Goal: Transaction & Acquisition: Purchase product/service

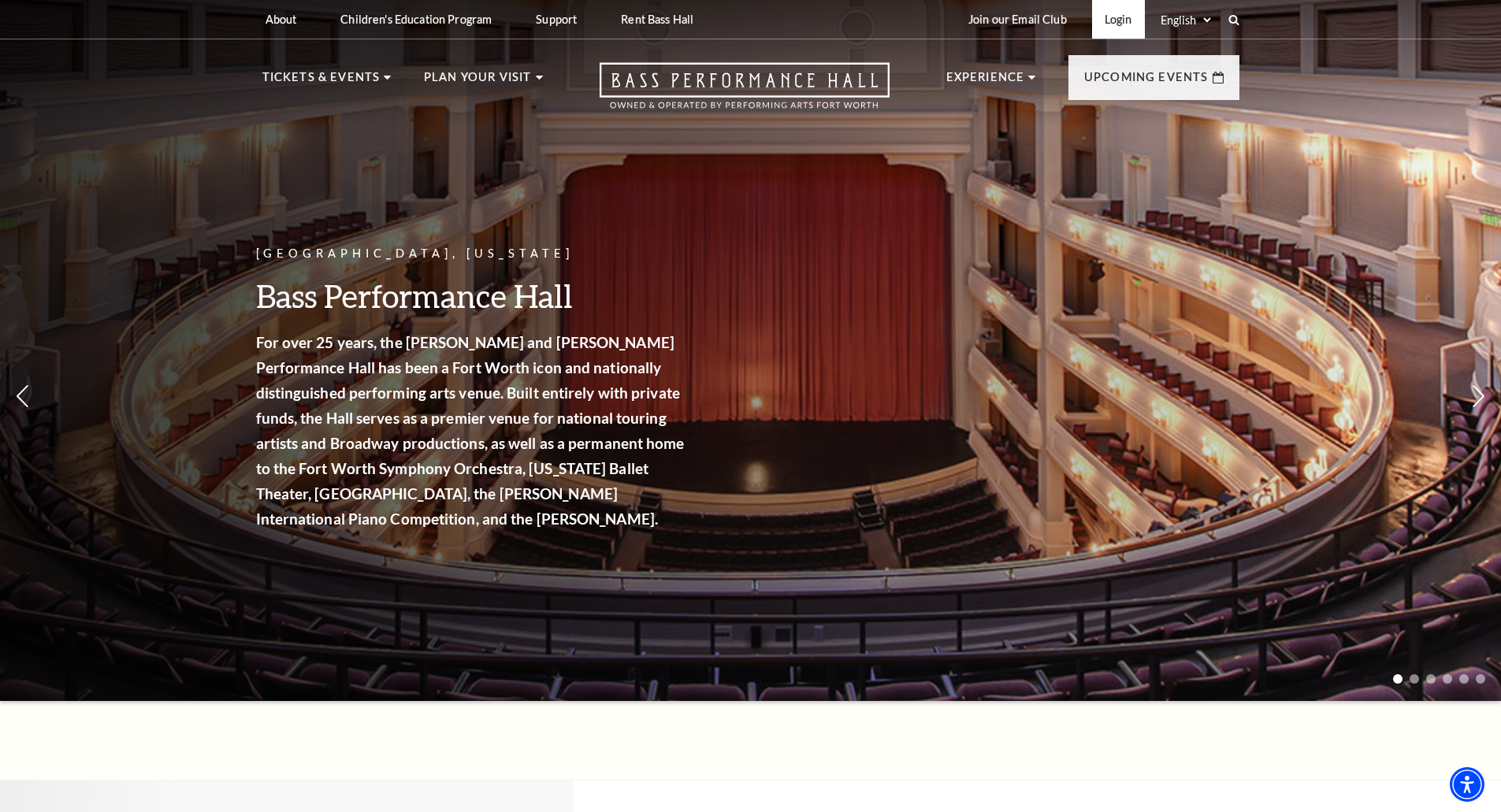
click at [1107, 24] on link "Login" at bounding box center [1118, 19] width 53 height 38
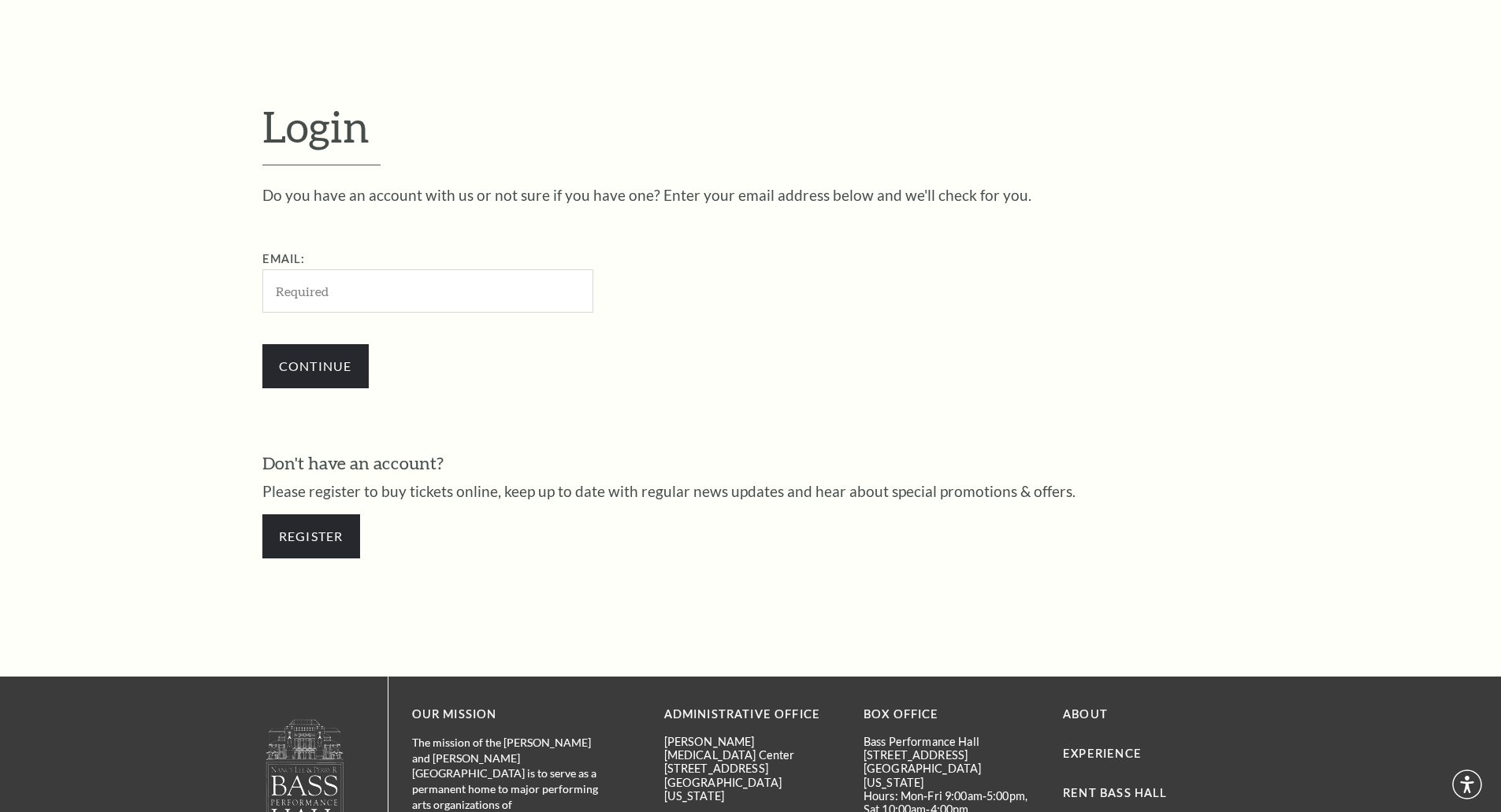
scroll to position [527, 0]
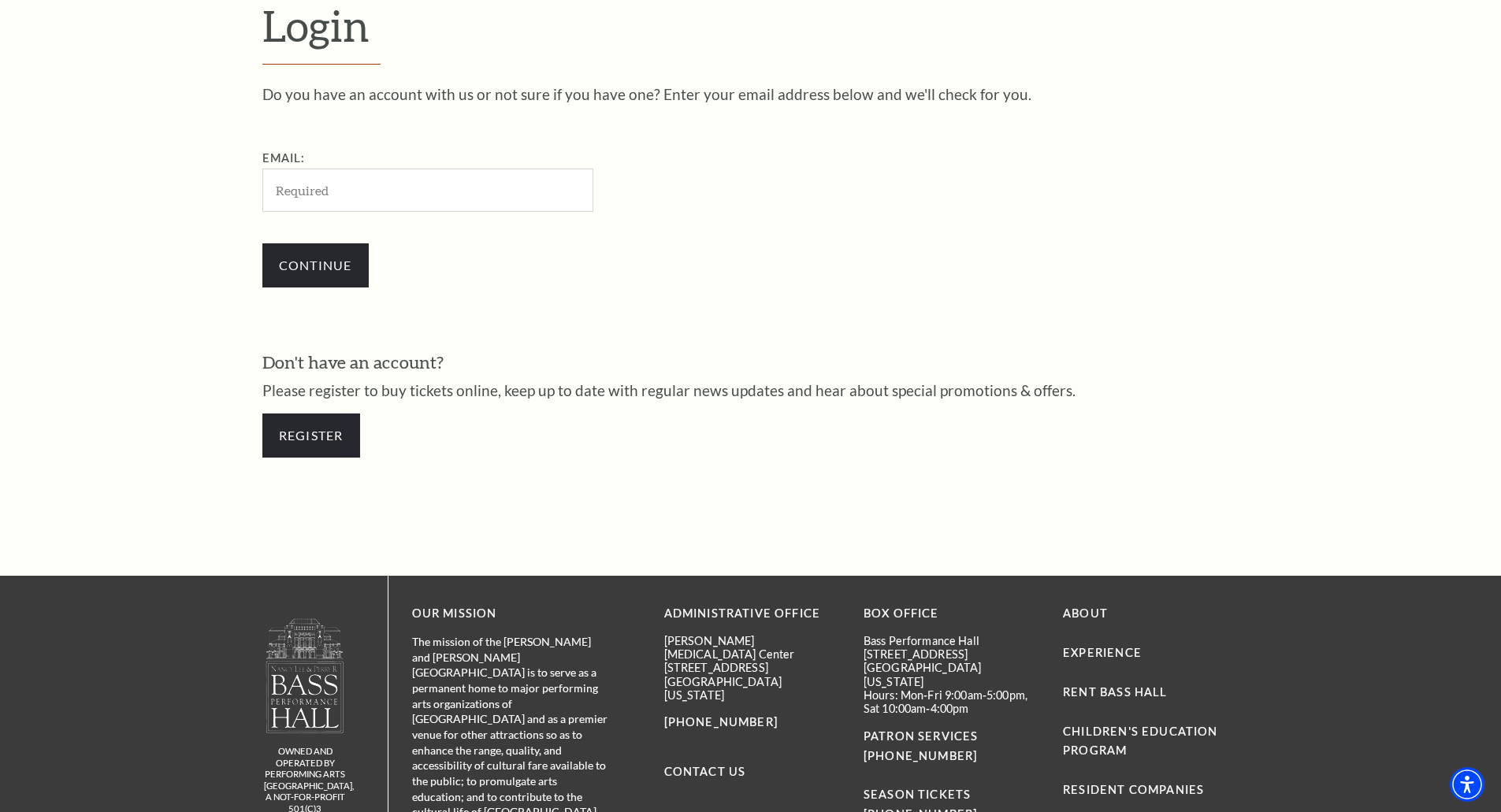
click at [309, 183] on input "Email:" at bounding box center [427, 190] width 331 height 43
type input "huffmandreams@gmail.com"
click at [347, 260] on input "Continue" at bounding box center [315, 265] width 107 height 44
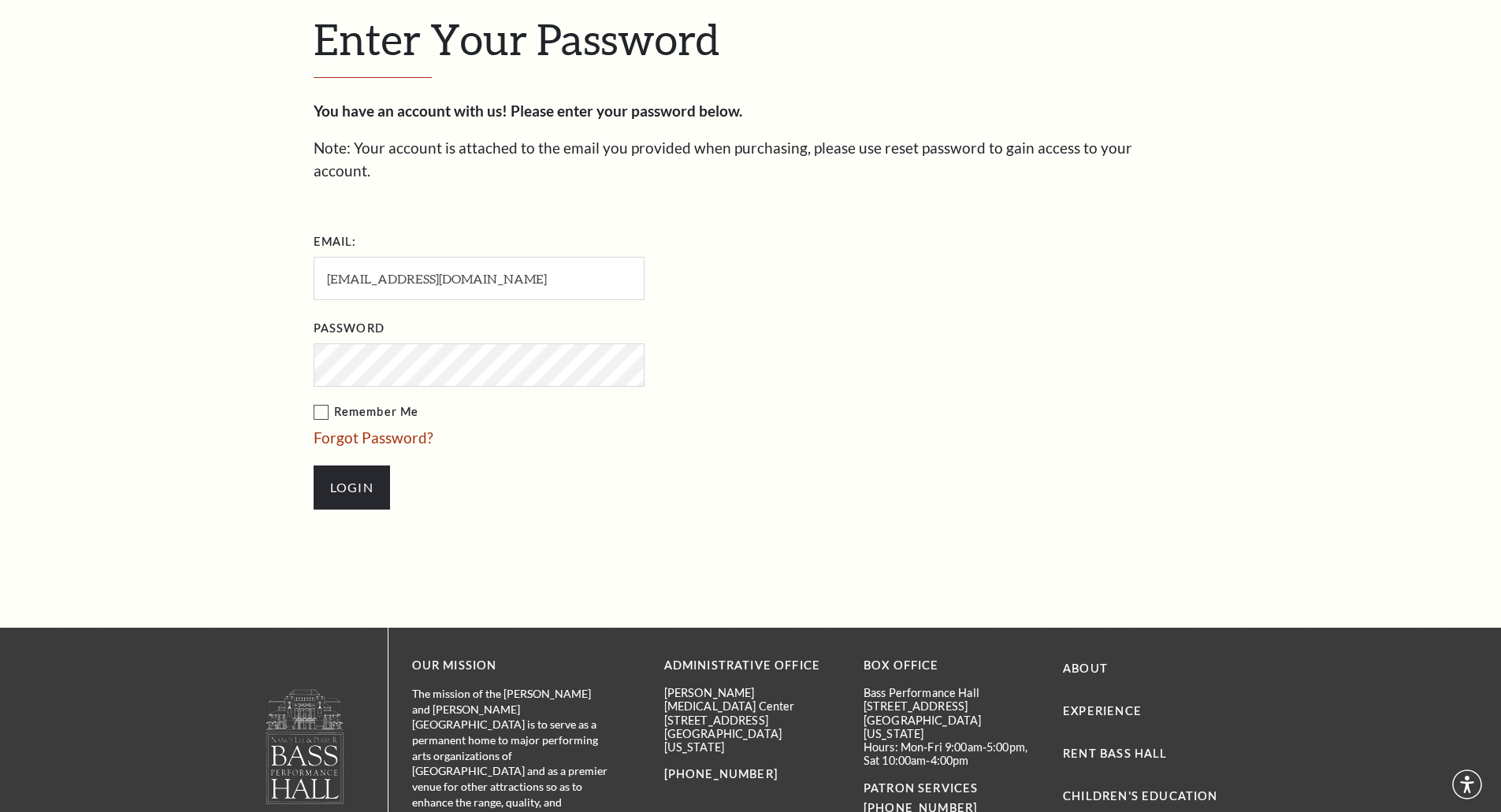
scroll to position [542, 0]
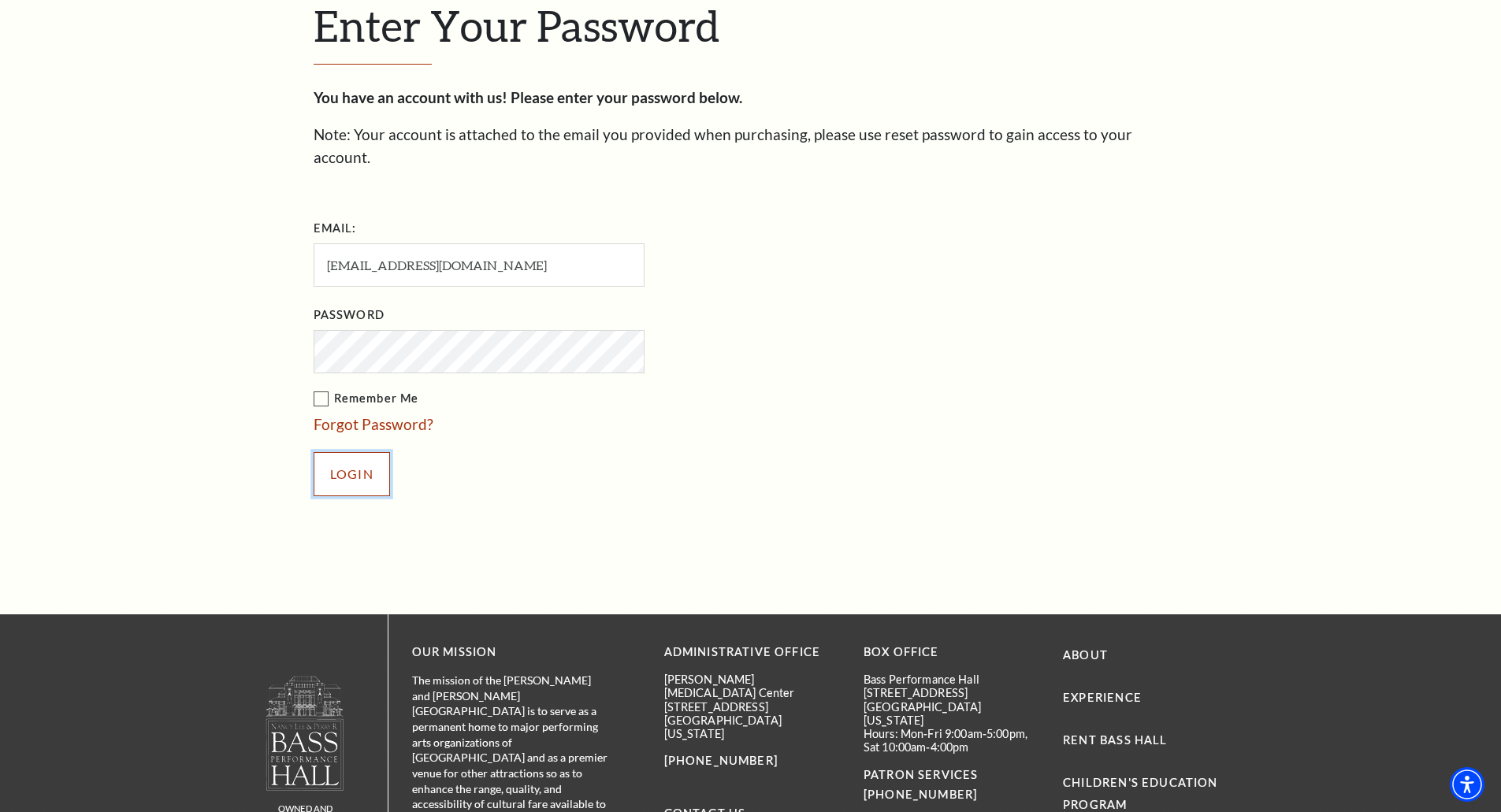
click at [351, 452] on input "Login" at bounding box center [352, 474] width 77 height 44
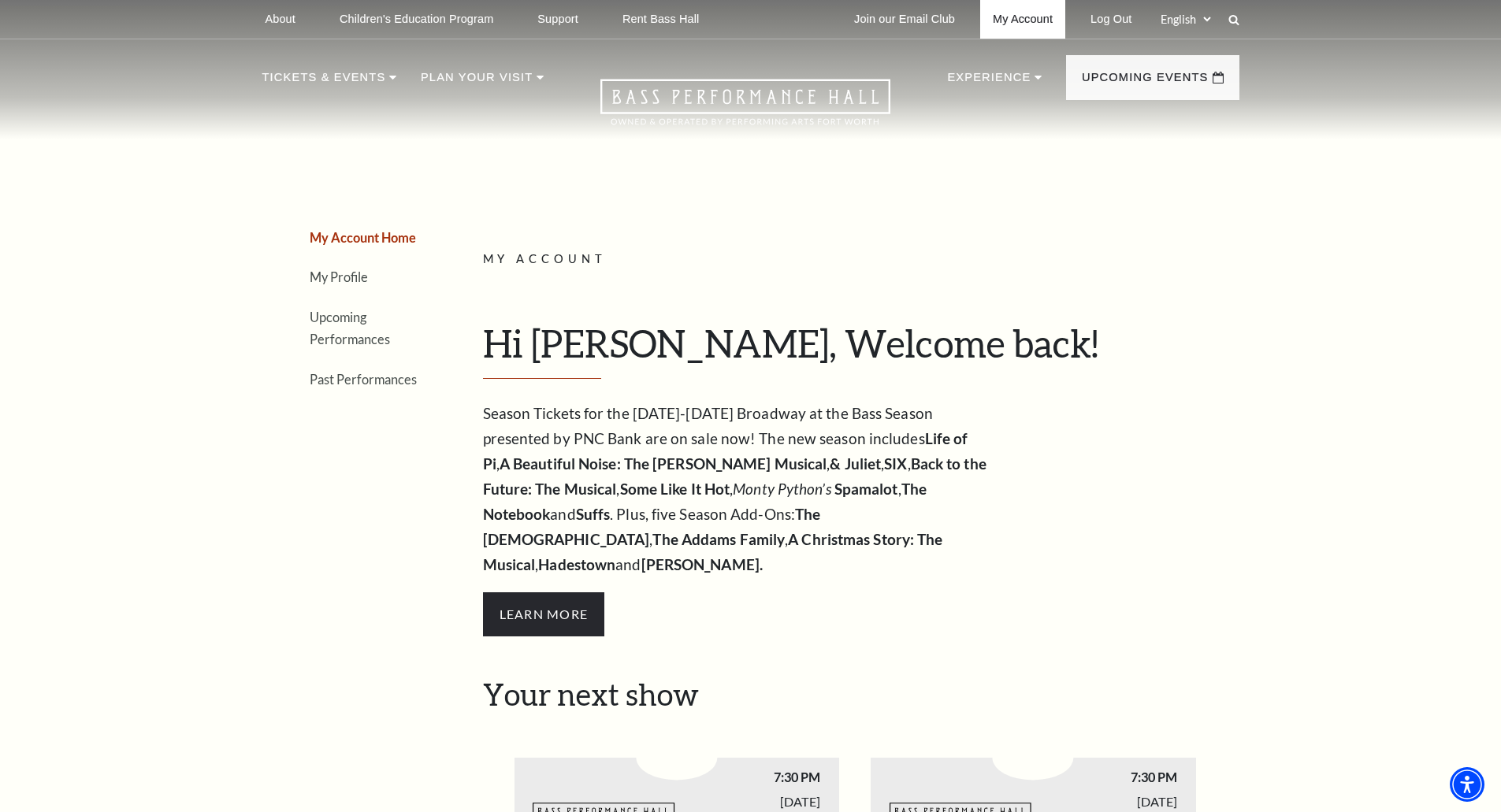
click at [1025, 16] on link "My Account" at bounding box center [1022, 19] width 85 height 38
click at [332, 276] on link "My Profile" at bounding box center [339, 277] width 59 height 15
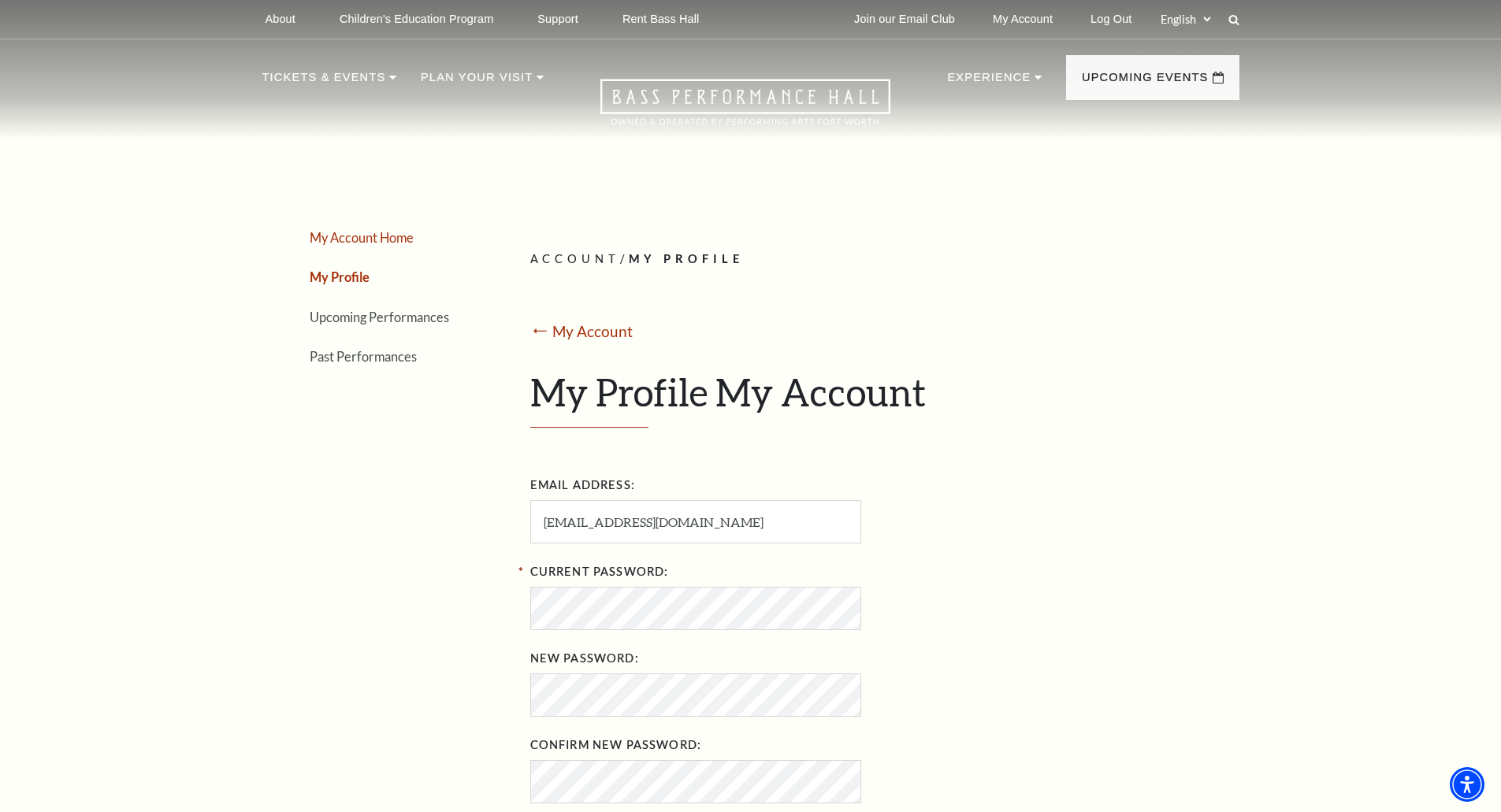
click at [374, 242] on link "My Account Home" at bounding box center [361, 238] width 104 height 15
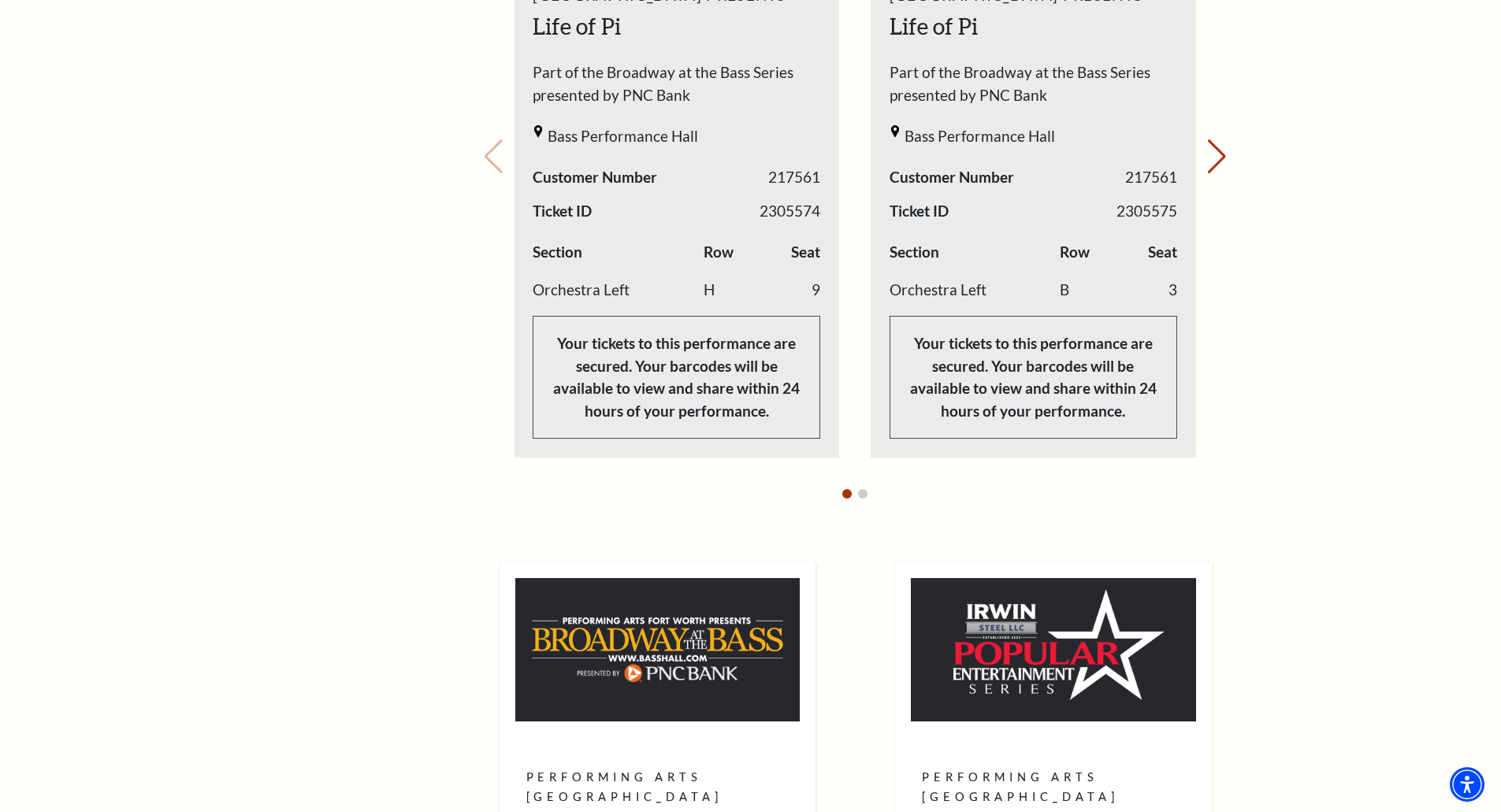
scroll to position [945, 0]
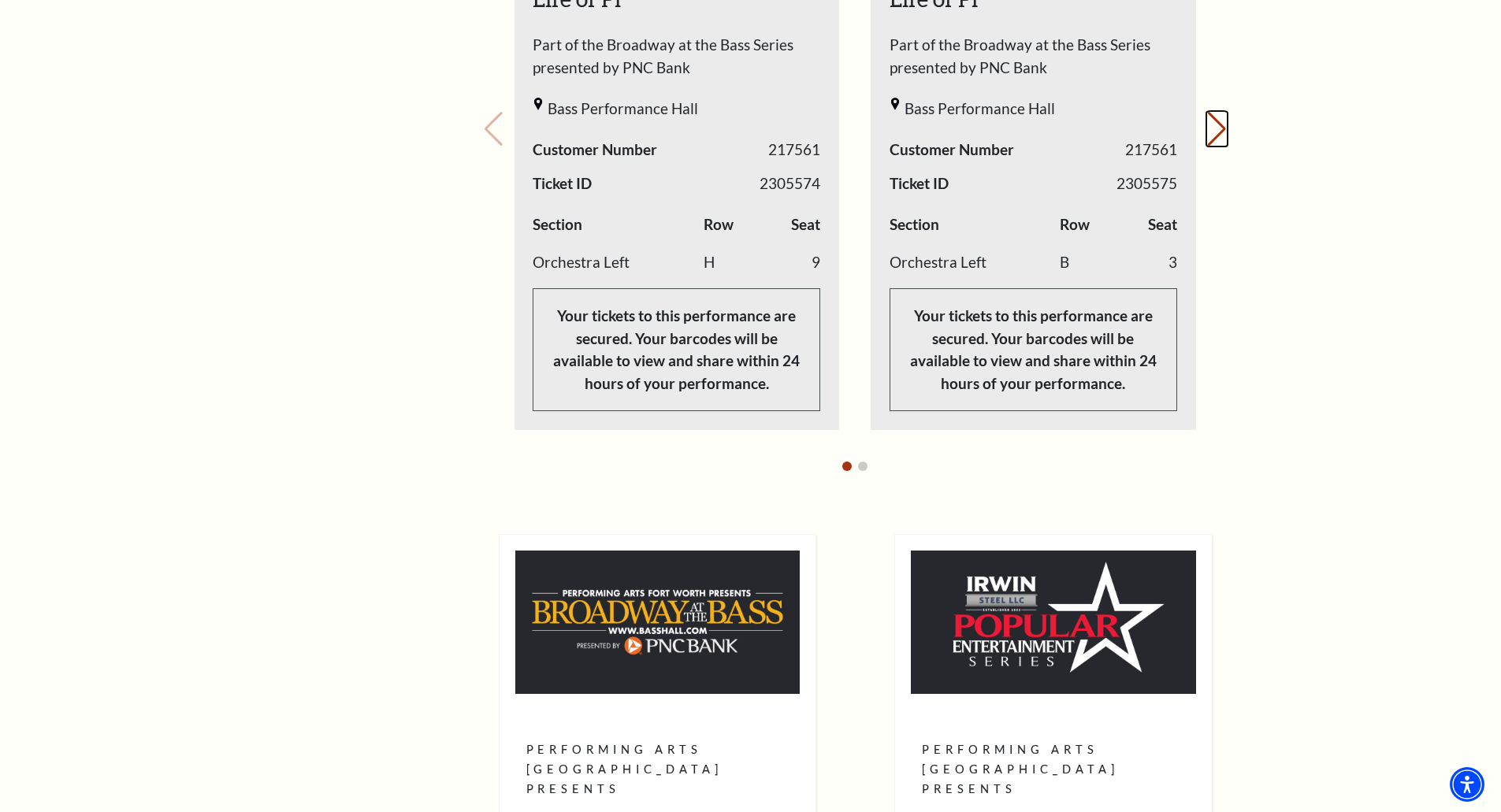
click at [1212, 111] on button "Next slide." at bounding box center [1217, 129] width 21 height 35
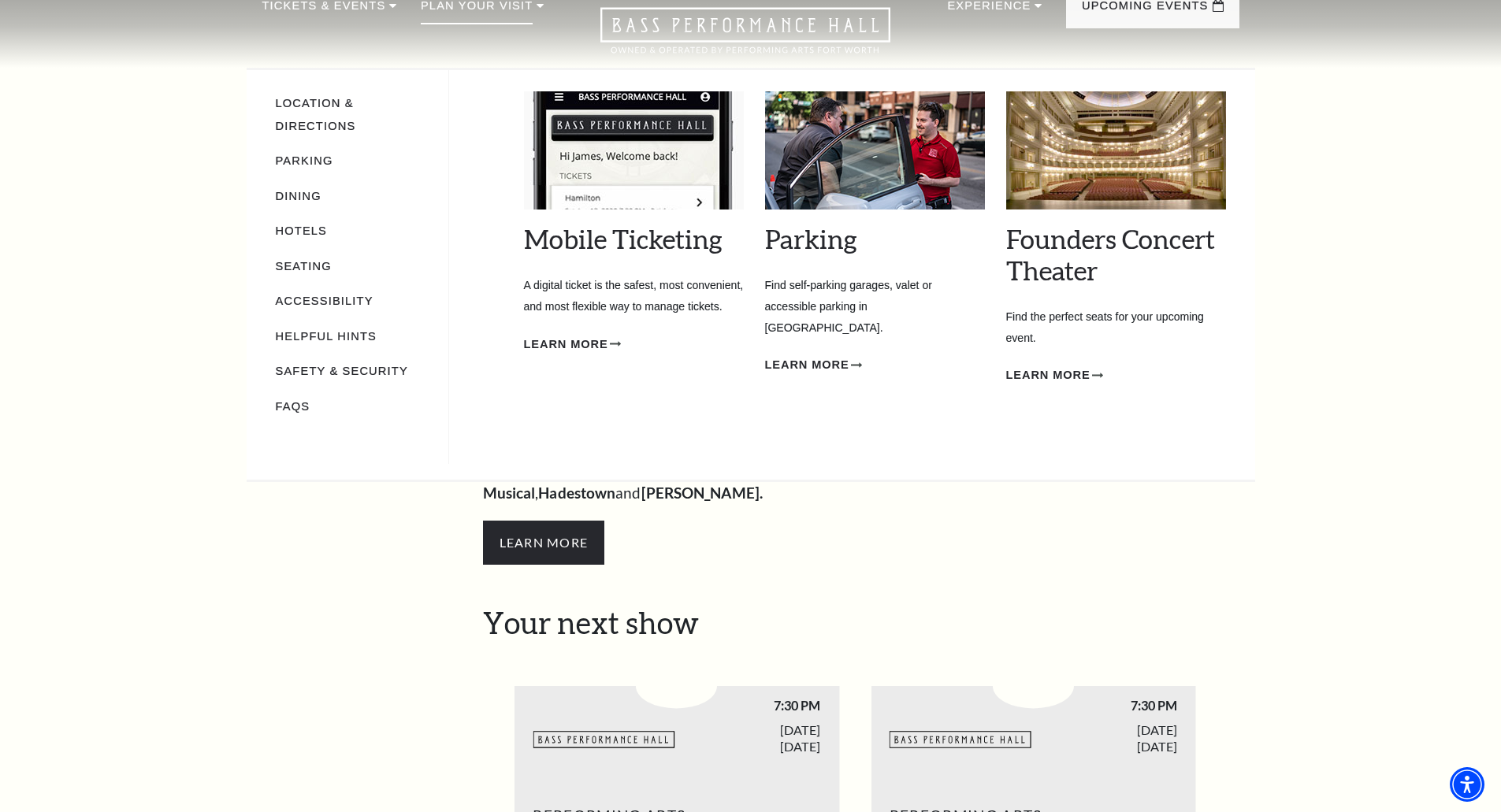
scroll to position [0, 0]
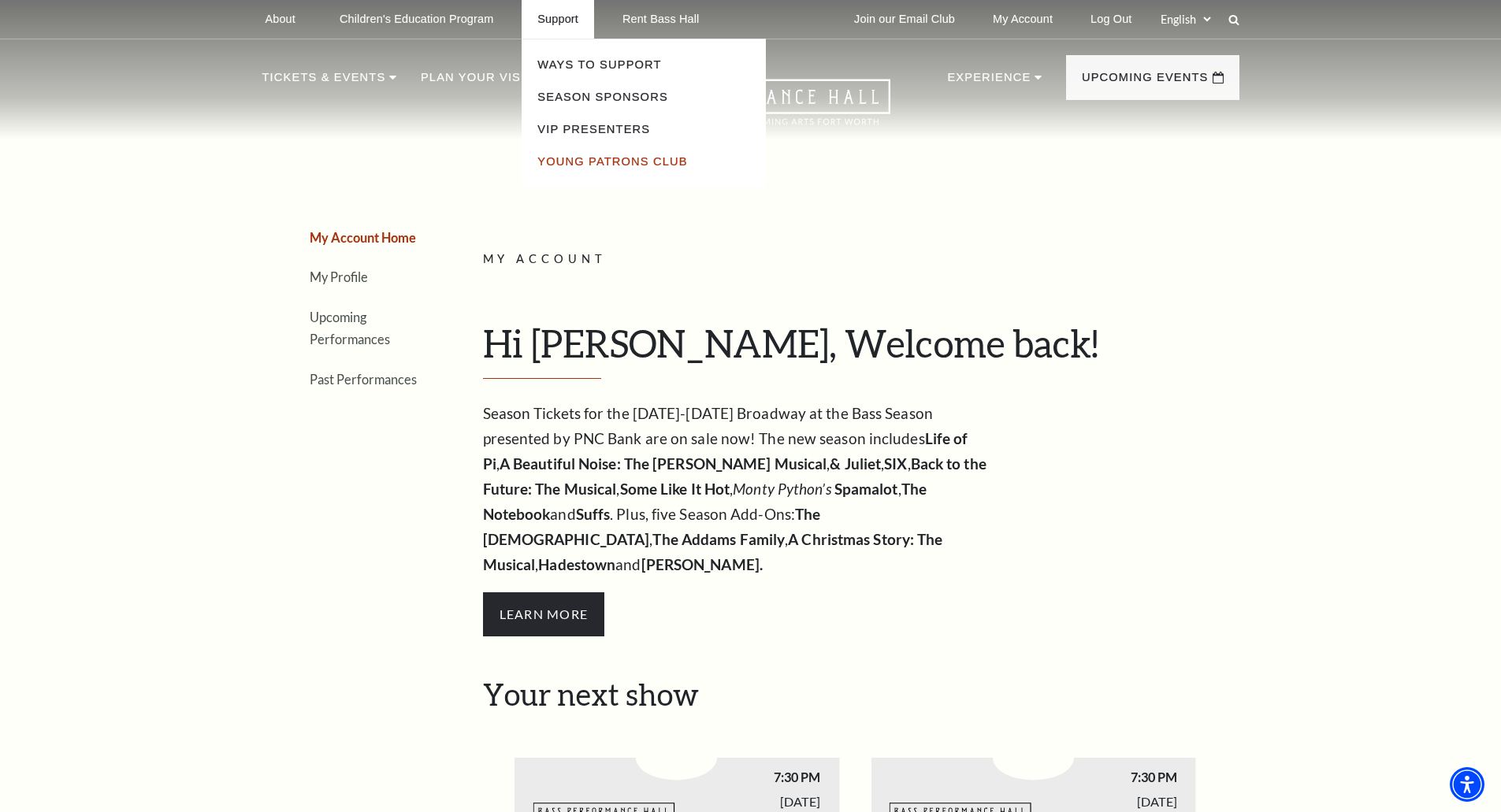
click at [589, 160] on link "Young Patrons Club" at bounding box center [612, 161] width 150 height 12
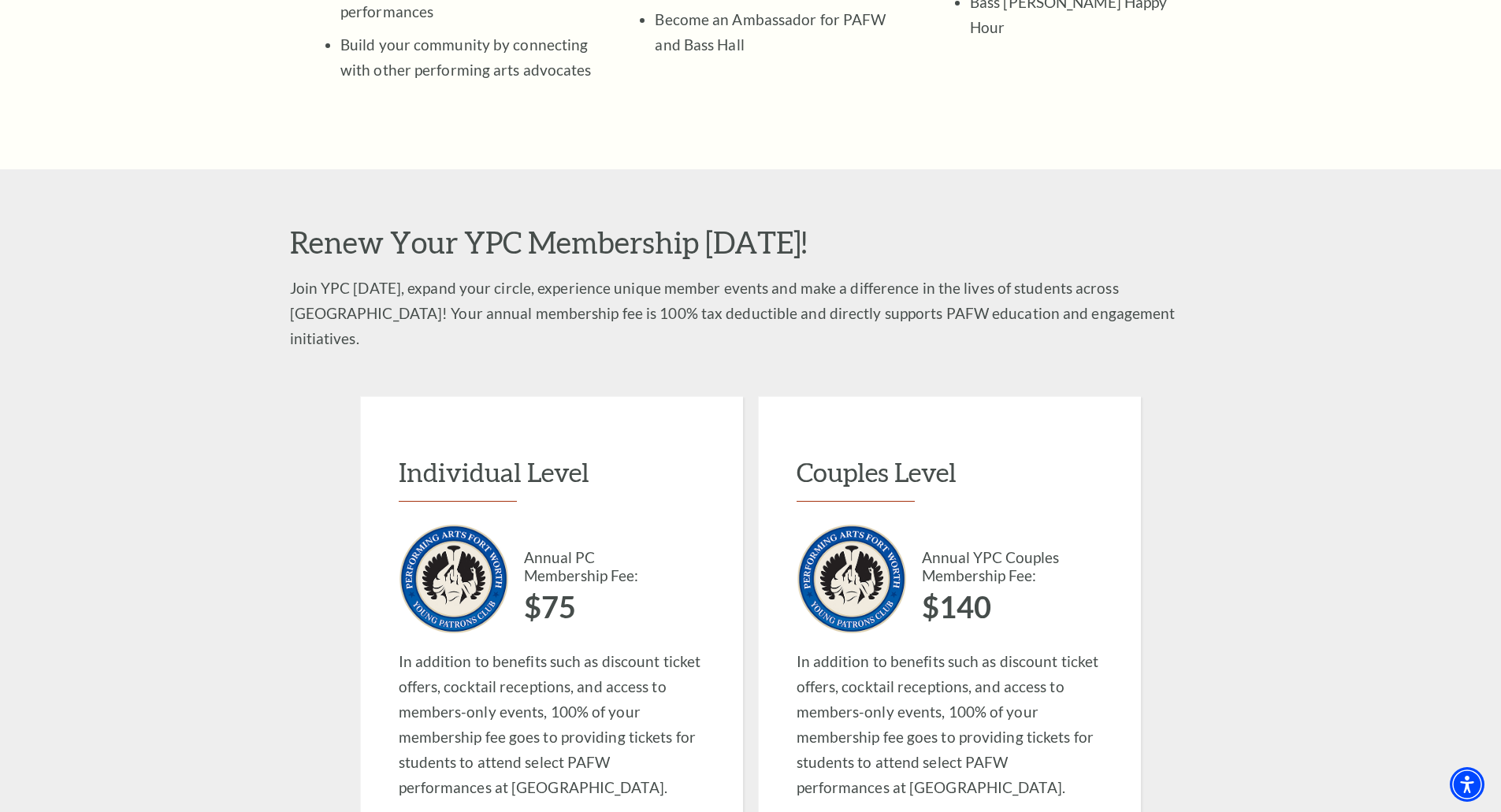
scroll to position [1181, 0]
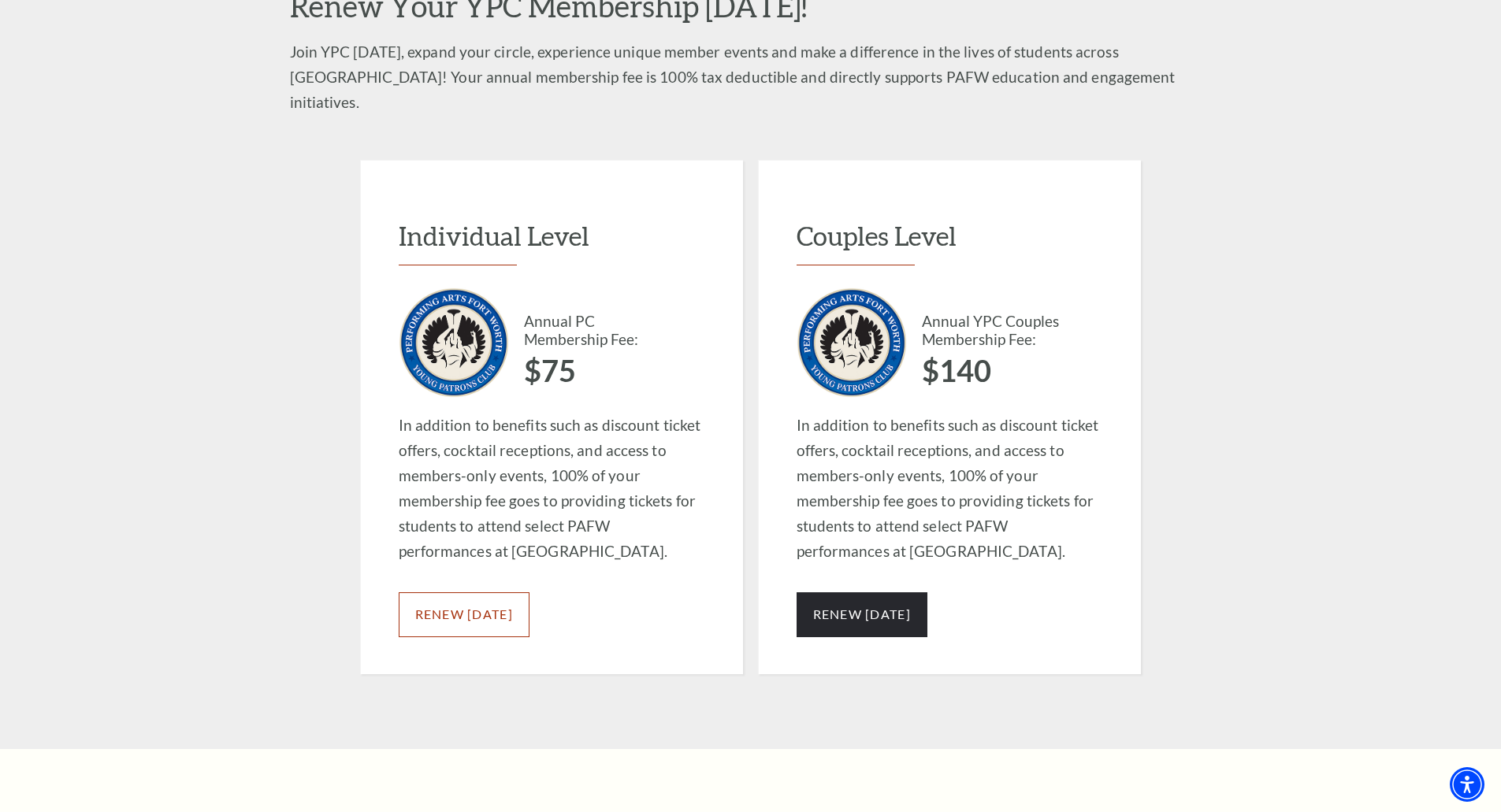
click at [494, 606] on span "RENEW TODAY" at bounding box center [464, 613] width 98 height 15
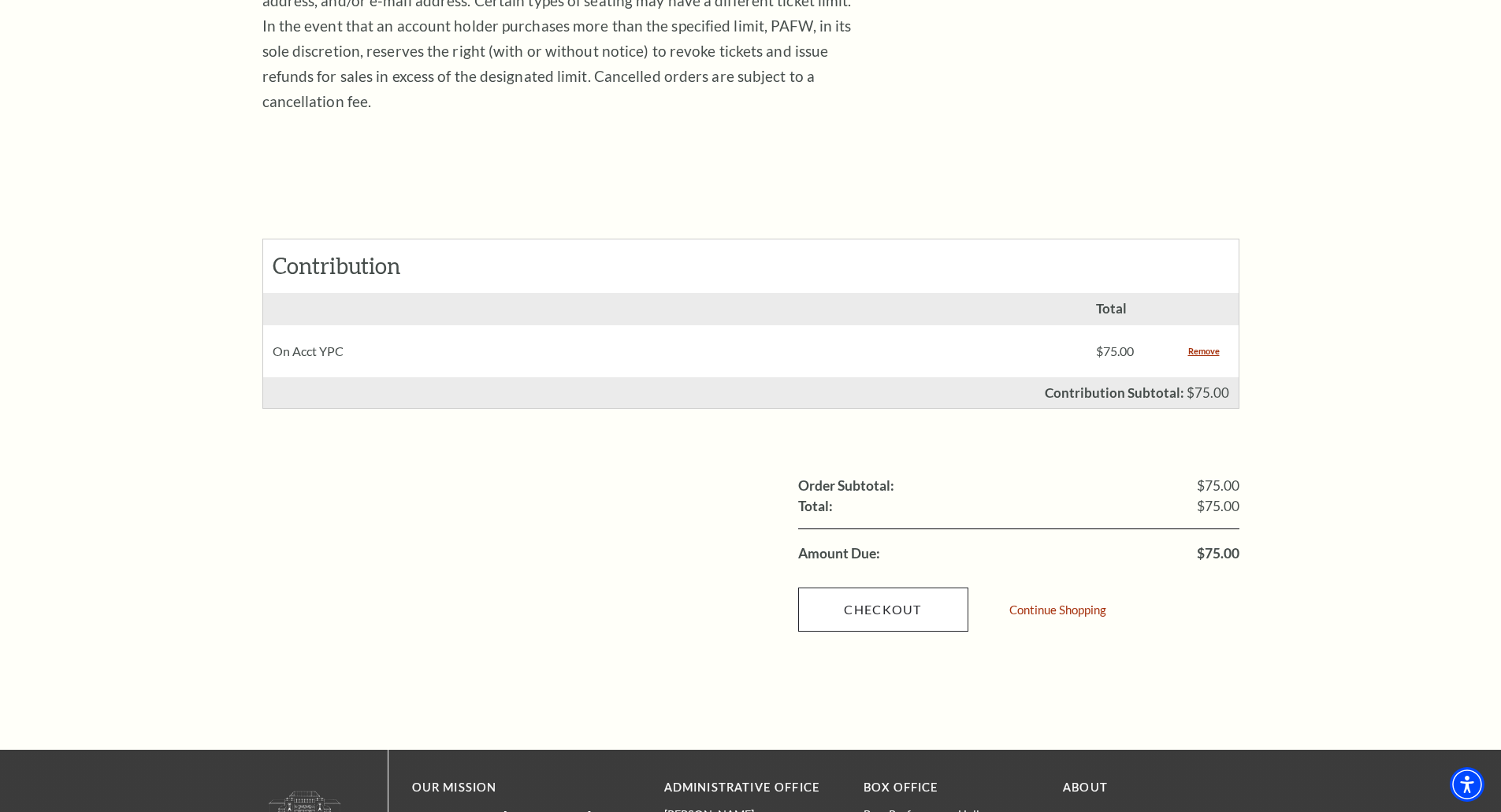
scroll to position [473, 0]
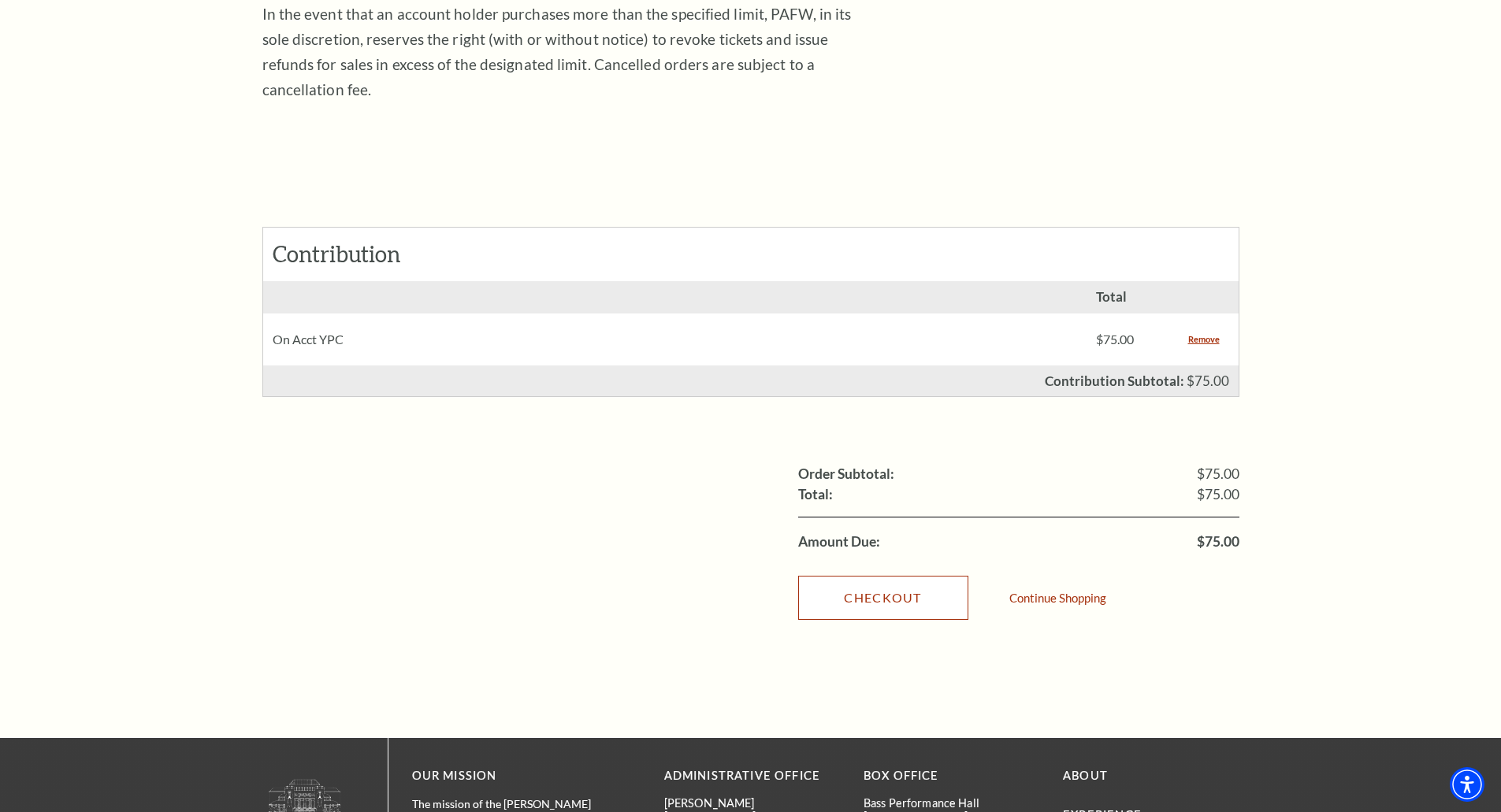
click at [908, 576] on link "Checkout" at bounding box center [883, 598] width 170 height 44
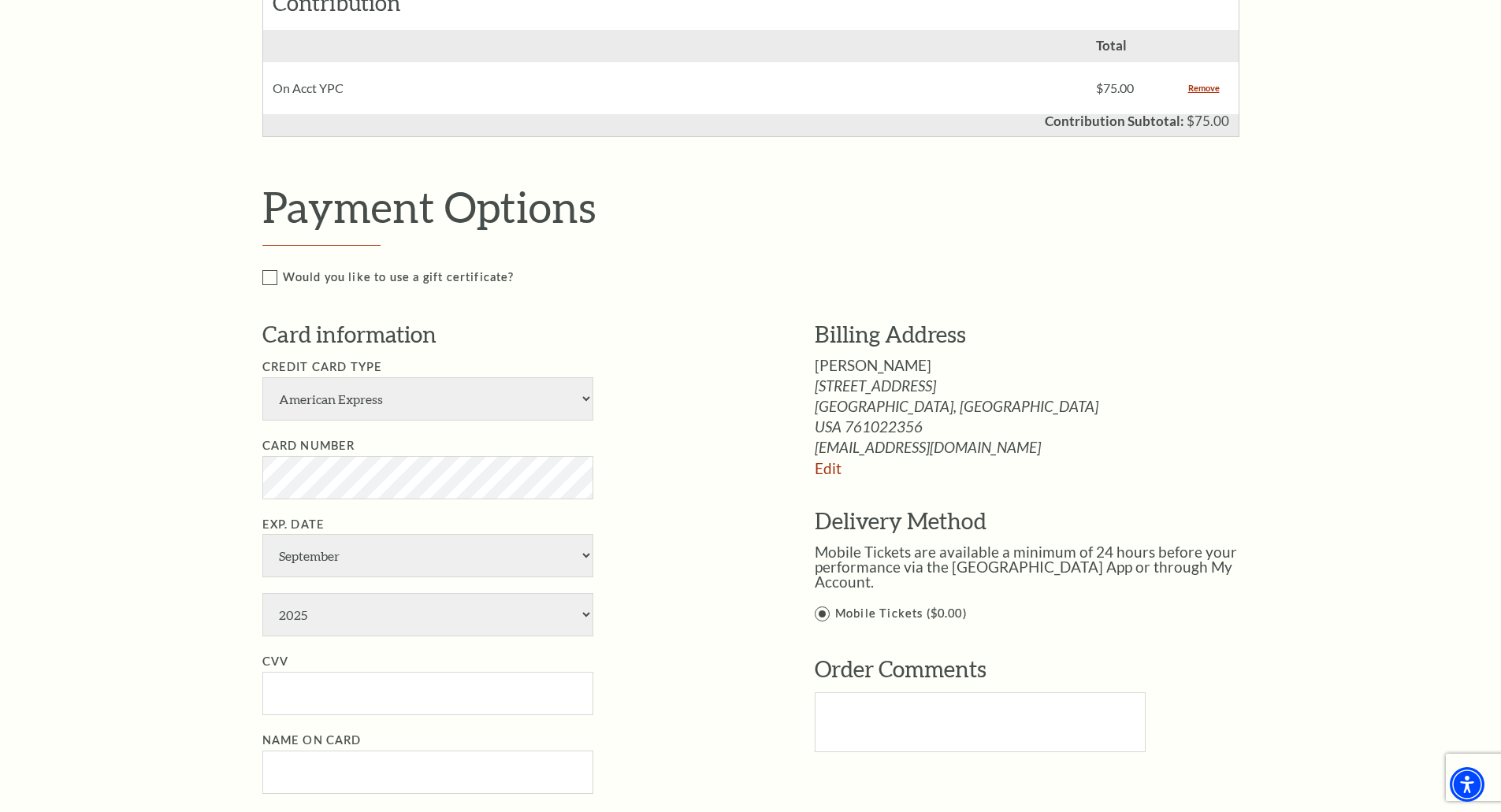
scroll to position [473, 0]
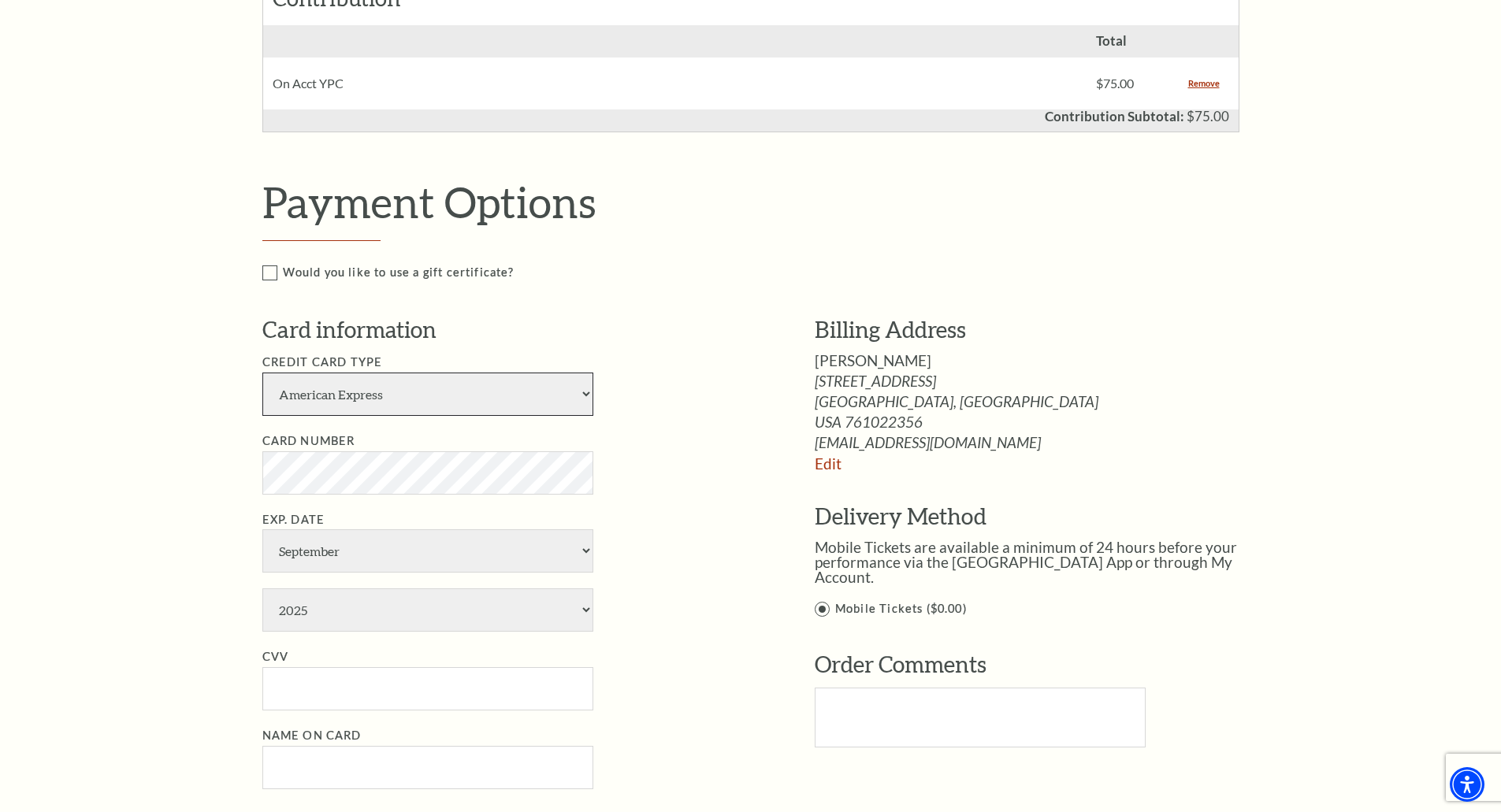
click at [532, 411] on select "American Express Visa Master Card Discover" at bounding box center [427, 394] width 331 height 43
select select "24"
click at [262, 373] on select "American Express Visa Master Card Discover" at bounding box center [427, 394] width 331 height 43
click at [414, 557] on select "January February March April May June July August September October November De…" at bounding box center [427, 551] width 331 height 43
select select "12"
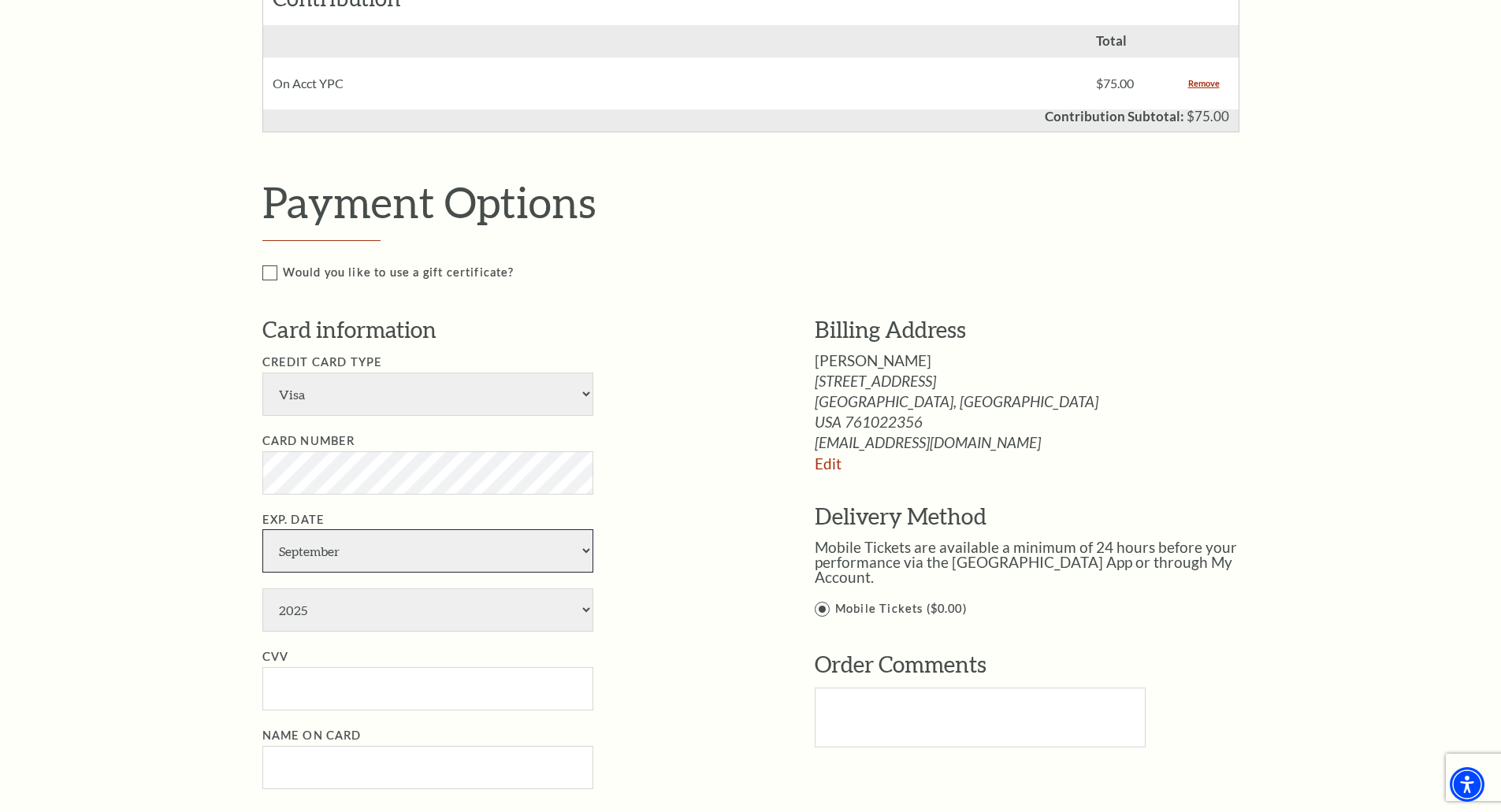
click at [262, 530] on select "January February March April May June July August September October November De…" at bounding box center [427, 551] width 331 height 43
click at [367, 606] on select "2025 2026 2027 2028 2029 2030 2031 2032 2033 2034" at bounding box center [427, 609] width 331 height 43
select select "2028"
click at [262, 588] on select "2025 2026 2027 2028 2029 2030 2031 2032 2033 2034" at bounding box center [427, 609] width 331 height 43
click at [322, 694] on input "CVV" at bounding box center [427, 688] width 331 height 43
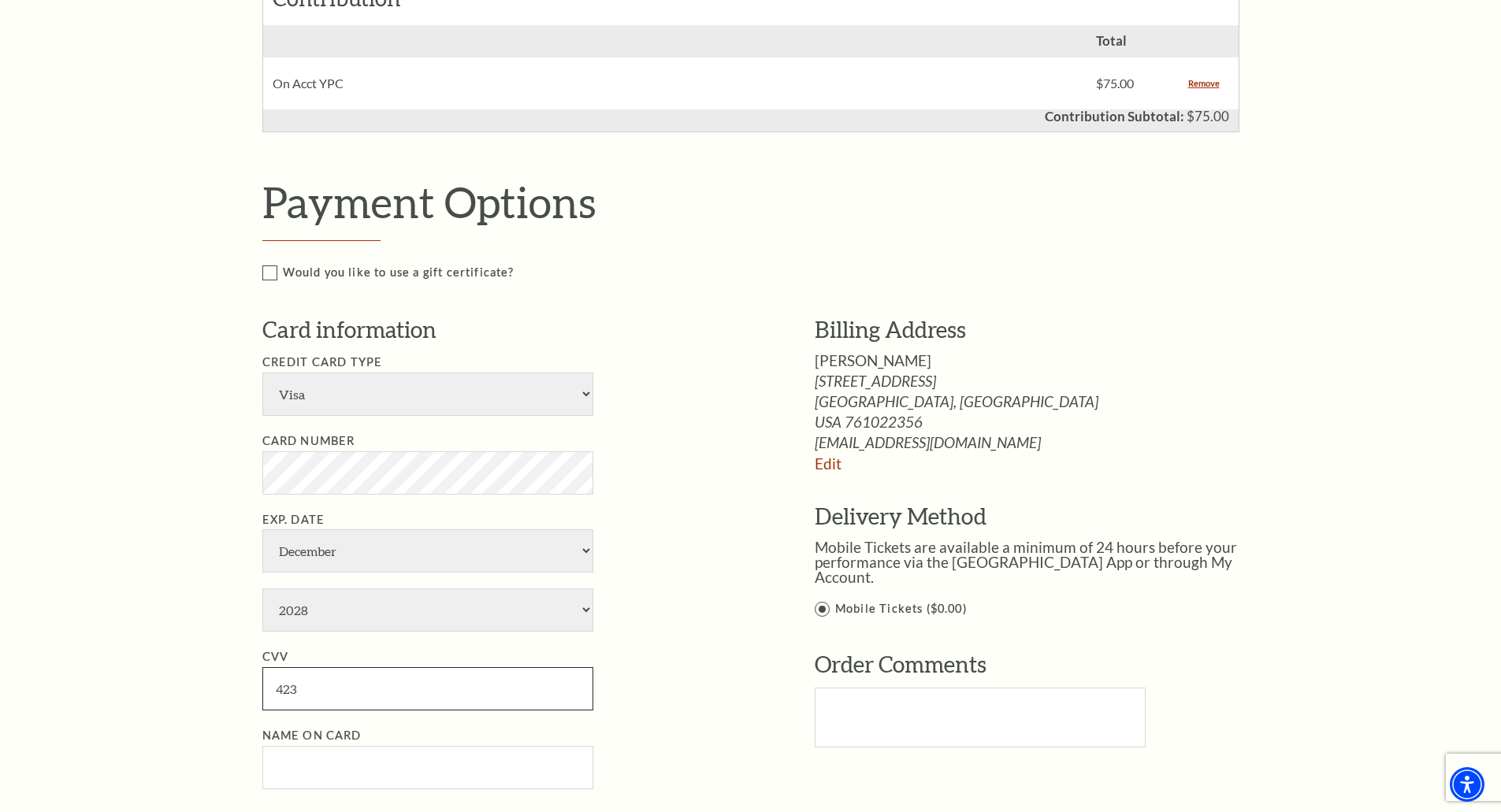
type input "423"
click at [325, 775] on input "Name on Card" at bounding box center [427, 767] width 331 height 43
type input "Andrea Huffman"
click at [164, 743] on div "Notice × Tickets cannot be removed during a Ticket Exchange. Choose Start Over …" at bounding box center [750, 474] width 1501 height 1656
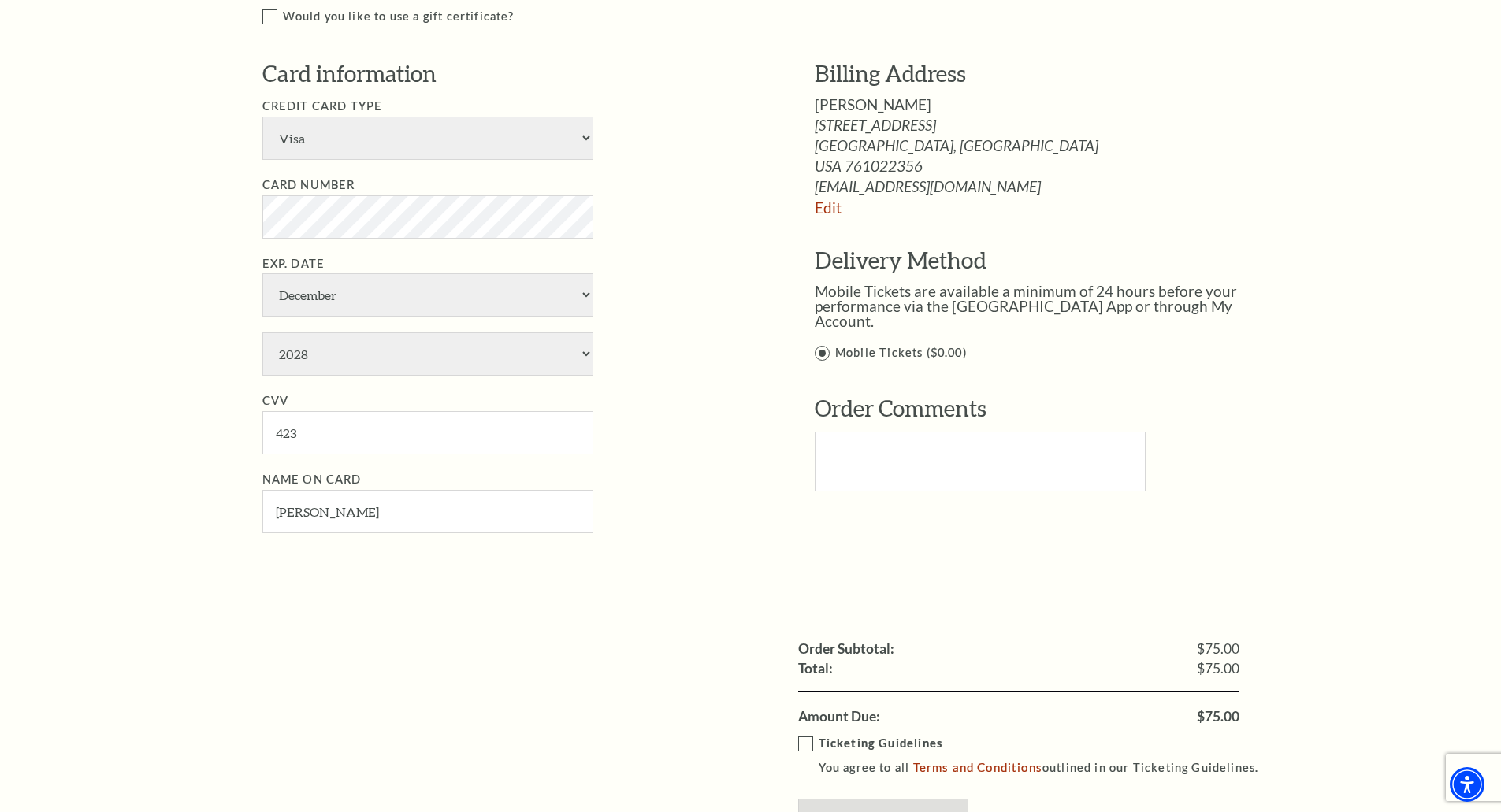
scroll to position [1024, 0]
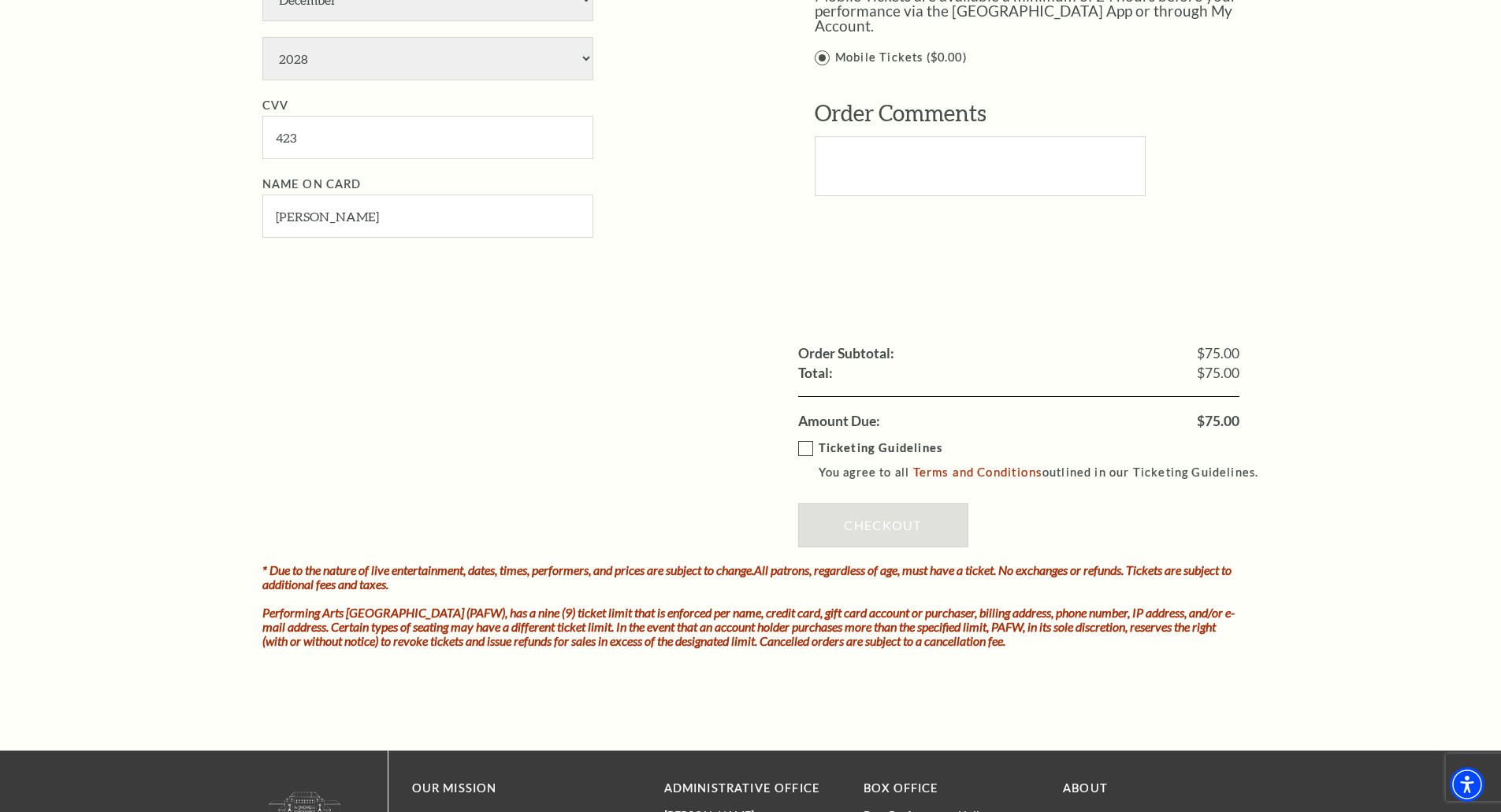
click at [811, 447] on label "Ticketing Guidelines You agree to all Terms and Conditions outlined in our Tick…" at bounding box center [1036, 460] width 475 height 43
click at [0, 0] on input "Ticketing Guidelines You agree to all Terms and Conditions outlined in our Tick…" at bounding box center [0, 0] width 0 height 0
click at [866, 525] on link "Checkout" at bounding box center [883, 526] width 170 height 44
